Goal: Transaction & Acquisition: Purchase product/service

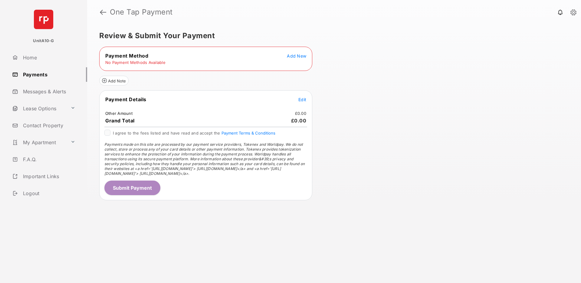
click at [301, 56] on span "Add New" at bounding box center [296, 55] width 19 height 5
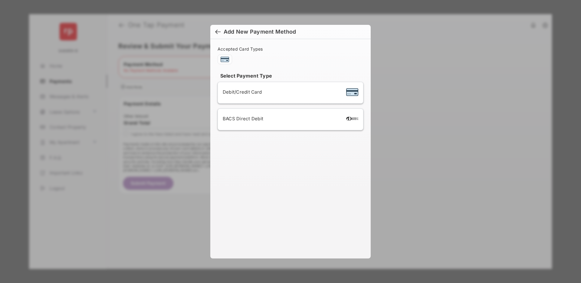
click at [239, 117] on span "BACS Direct Debit" at bounding box center [243, 119] width 41 height 6
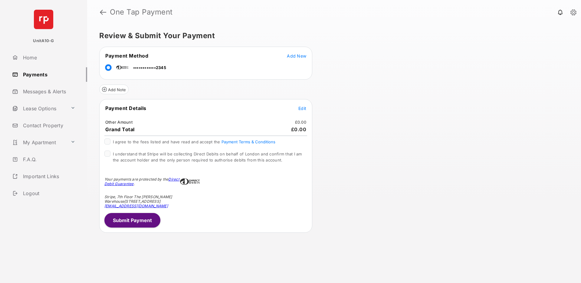
click at [300, 107] on span "Edit" at bounding box center [302, 108] width 8 height 5
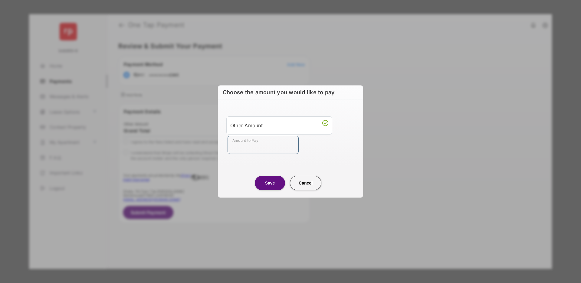
click at [270, 149] on input "Amount to Pay" at bounding box center [262, 145] width 71 height 18
type input "**"
click at [218, 180] on div "Save Cancel" at bounding box center [290, 176] width 145 height 27
click at [272, 184] on button "Save" at bounding box center [270, 182] width 30 height 15
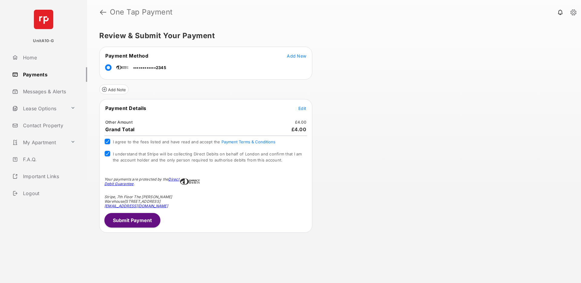
click at [127, 216] on button "Submit Payment" at bounding box center [132, 220] width 56 height 15
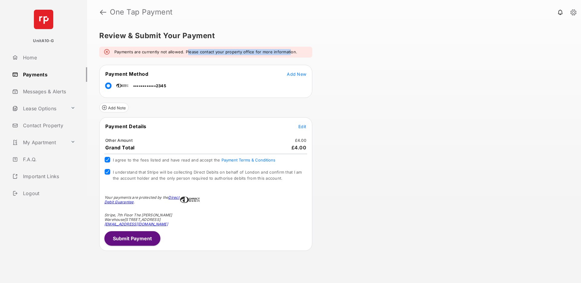
drag, startPoint x: 187, startPoint y: 53, endPoint x: 289, endPoint y: 53, distance: 101.9
click at [289, 53] on em "Payments are currently not allowed. Please contact your property office for mor…" at bounding box center [205, 52] width 183 height 6
click at [300, 52] on div "Payments are currently not allowed. Please contact your property office for mor…" at bounding box center [205, 52] width 213 height 11
drag, startPoint x: 298, startPoint y: 51, endPoint x: 114, endPoint y: 52, distance: 184.2
click at [114, 51] on div "Payments are currently not allowed. Please contact your property office for mor…" at bounding box center [205, 52] width 213 height 11
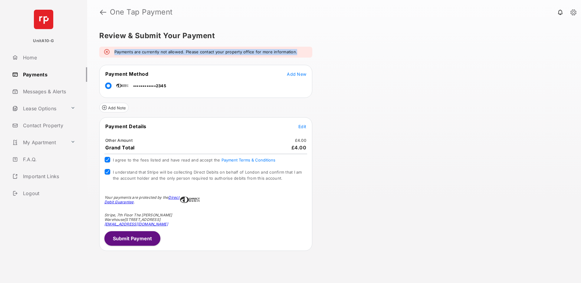
copy em "Payments are currently not allowed. Please contact your property office for mor…"
click at [399, 121] on div "Review & Submit Your Payment Payments are currently not allowed. Please contact…" at bounding box center [334, 153] width 494 height 258
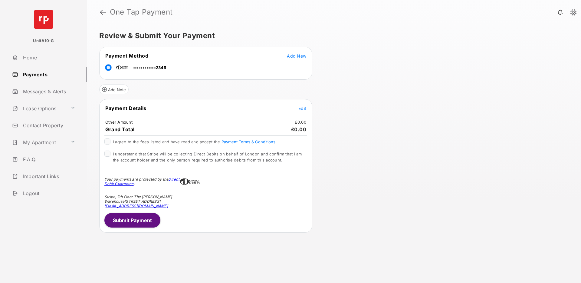
click at [376, 98] on div "Review & Submit Your Payment Payment Method Add New ••••••••••••2345 Add Note P…" at bounding box center [334, 153] width 494 height 258
click at [355, 114] on div "Review & Submit Your Payment Payment Method Add New ••••••••••••2345 Add Note P…" at bounding box center [334, 153] width 494 height 258
click at [304, 108] on span "Edit" at bounding box center [302, 108] width 8 height 5
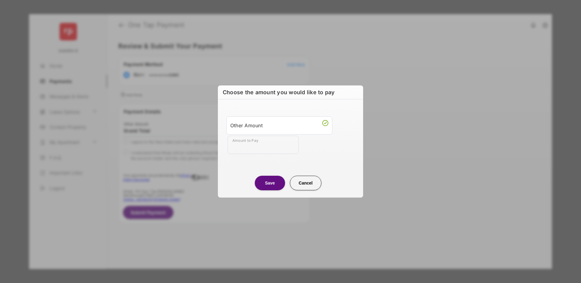
click at [257, 147] on input "Amount to Pay" at bounding box center [262, 145] width 71 height 18
type input "**"
click at [317, 149] on div "Amount to Pay **" at bounding box center [291, 145] width 128 height 18
click at [265, 182] on button "Save" at bounding box center [270, 182] width 30 height 15
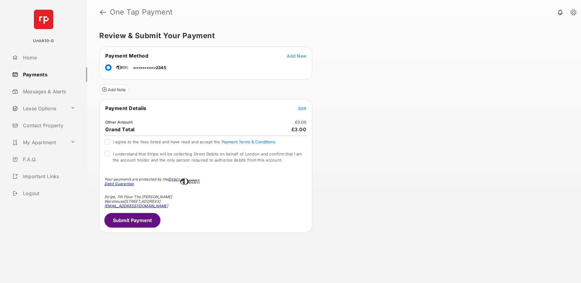
click at [372, 164] on div "Review & Submit Your Payment Payment Method Add New ••••••••••••2345 Add Note P…" at bounding box center [334, 153] width 494 height 258
click at [108, 157] on div "I understand that Stripe will be collecting Direct Debits on behalf of London a…" at bounding box center [205, 156] width 203 height 13
click at [231, 185] on div "Your payments are protected by the Direct Debit Guarantee ." at bounding box center [205, 181] width 203 height 26
click at [132, 218] on button "Submit Payment" at bounding box center [132, 220] width 56 height 15
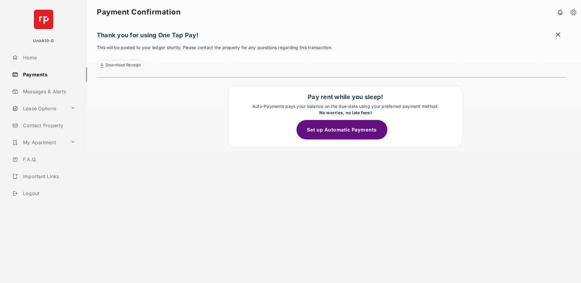
click at [559, 34] on span at bounding box center [558, 35] width 6 height 8
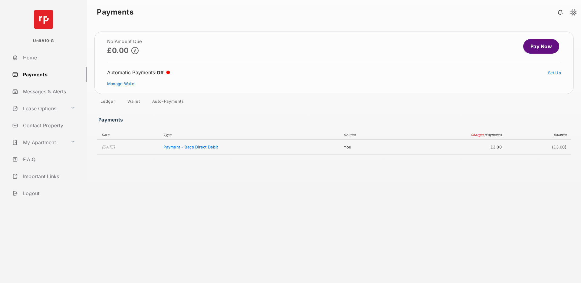
click at [544, 47] on link "Pay Now" at bounding box center [541, 46] width 36 height 15
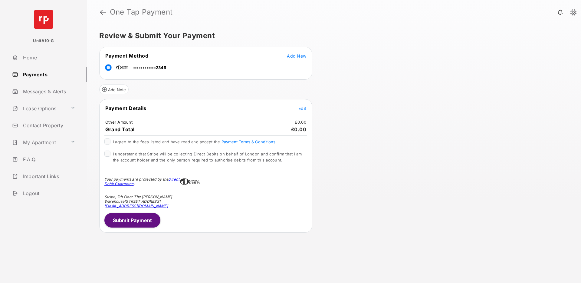
click at [301, 109] on span "Edit" at bounding box center [302, 108] width 8 height 5
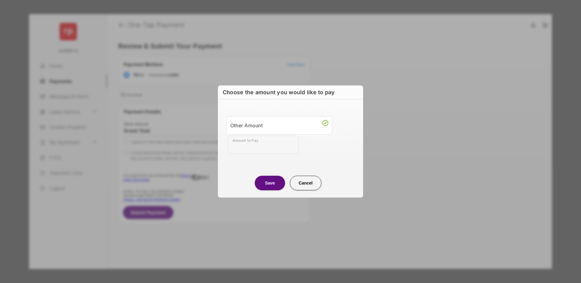
click at [258, 146] on input "Amount to Pay" at bounding box center [262, 145] width 71 height 18
type input "**"
click at [328, 152] on div "Amount to Pay **" at bounding box center [291, 145] width 128 height 18
click at [276, 183] on button "Save" at bounding box center [270, 182] width 30 height 15
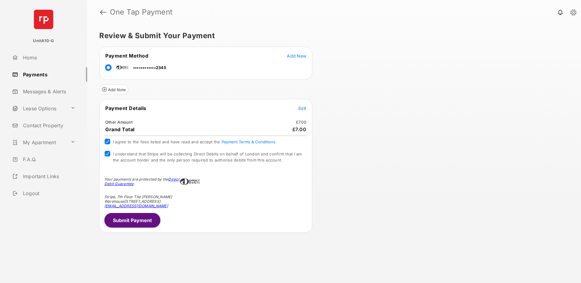
click at [131, 221] on button "Submit Payment" at bounding box center [132, 220] width 56 height 15
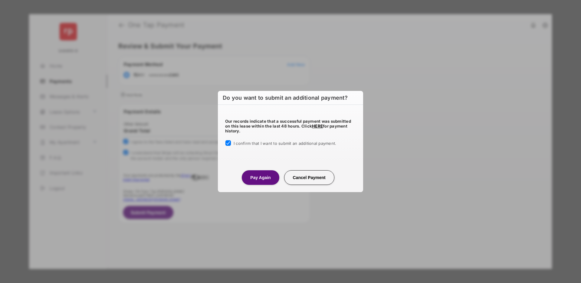
click at [254, 176] on button "Pay Again" at bounding box center [260, 177] width 37 height 15
